Goal: Information Seeking & Learning: Find specific fact

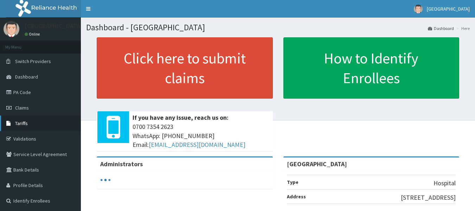
click at [26, 119] on link "Tariffs" at bounding box center [40, 122] width 81 height 15
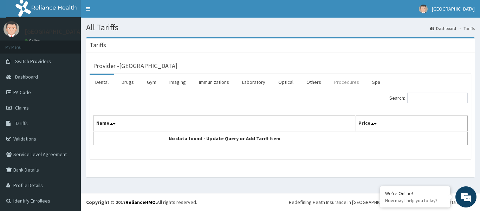
click at [340, 84] on link "Procedures" at bounding box center [347, 82] width 36 height 15
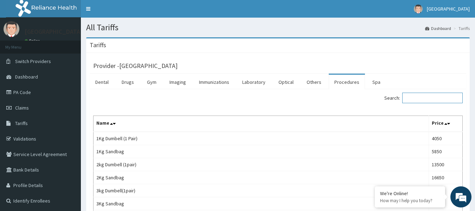
click at [409, 96] on input "Search:" at bounding box center [432, 97] width 60 height 11
click at [419, 99] on input "Search:" at bounding box center [432, 97] width 60 height 11
paste input "Rheumatologist"
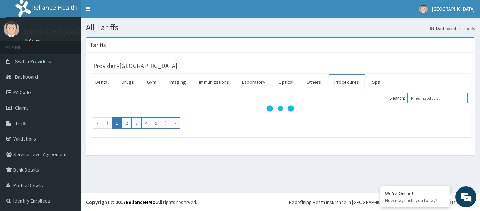
click at [411, 97] on input "Rheumatologist" at bounding box center [438, 97] width 60 height 11
type input "Rheumatologist"
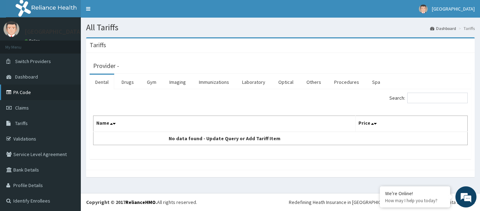
click at [28, 94] on link "PA Code" at bounding box center [40, 91] width 81 height 15
